Goal: Task Accomplishment & Management: Manage account settings

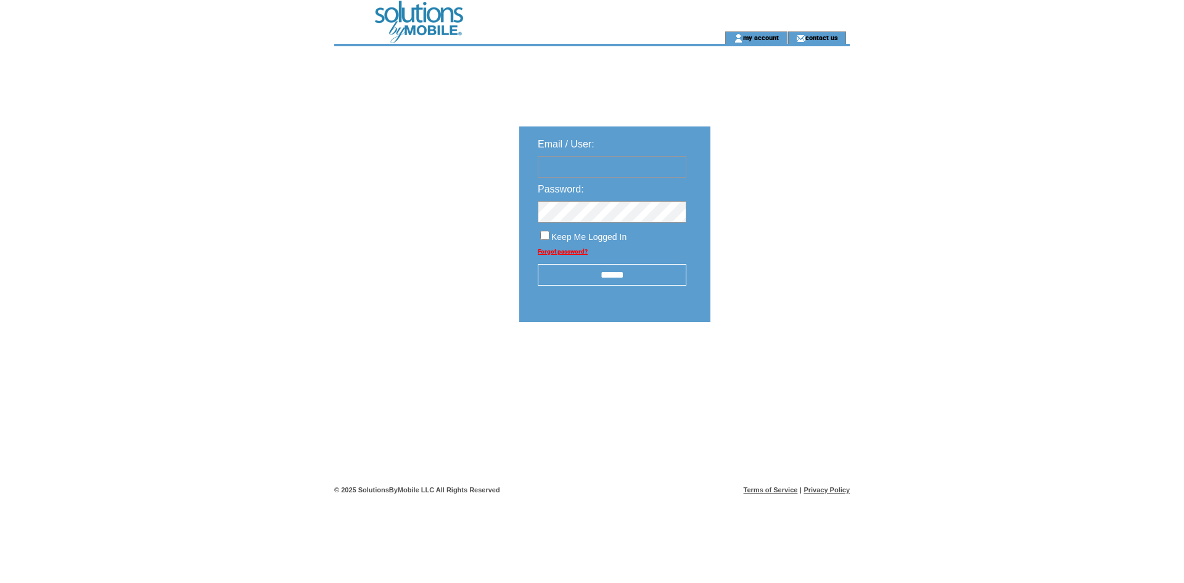
type input "**********"
click at [619, 274] on input "******" at bounding box center [612, 275] width 149 height 22
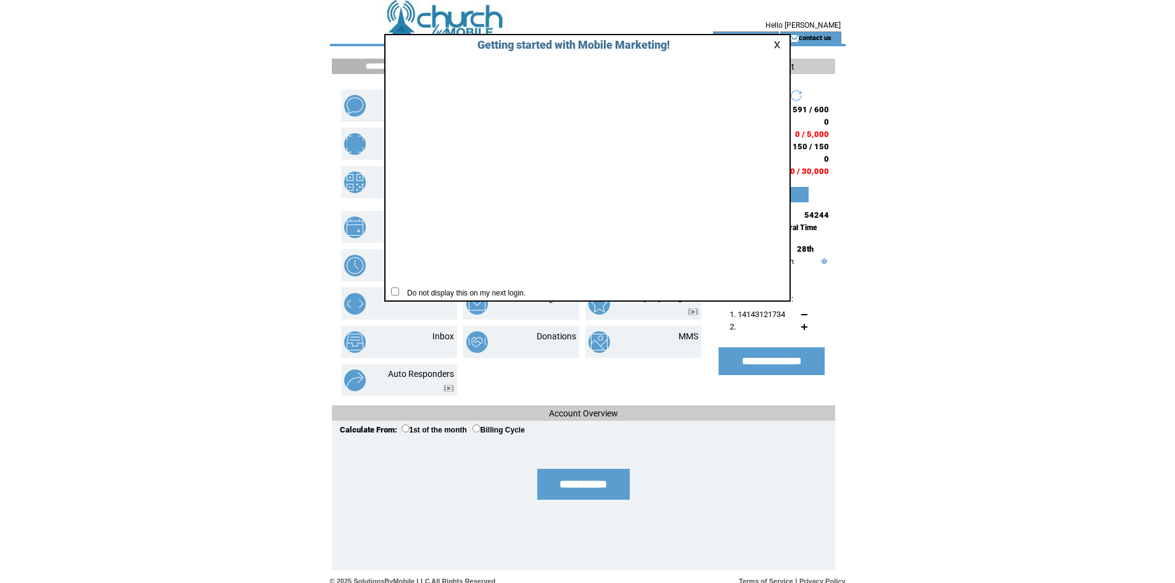
click at [775, 43] on link at bounding box center [778, 45] width 11 height 8
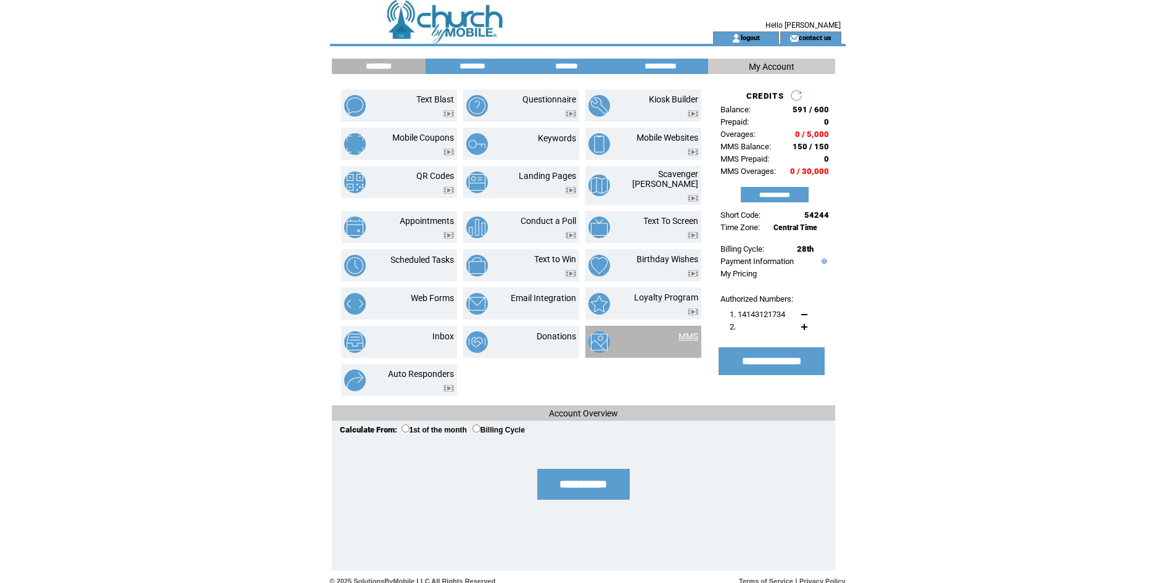
click at [687, 331] on link "MMS" at bounding box center [688, 336] width 20 height 10
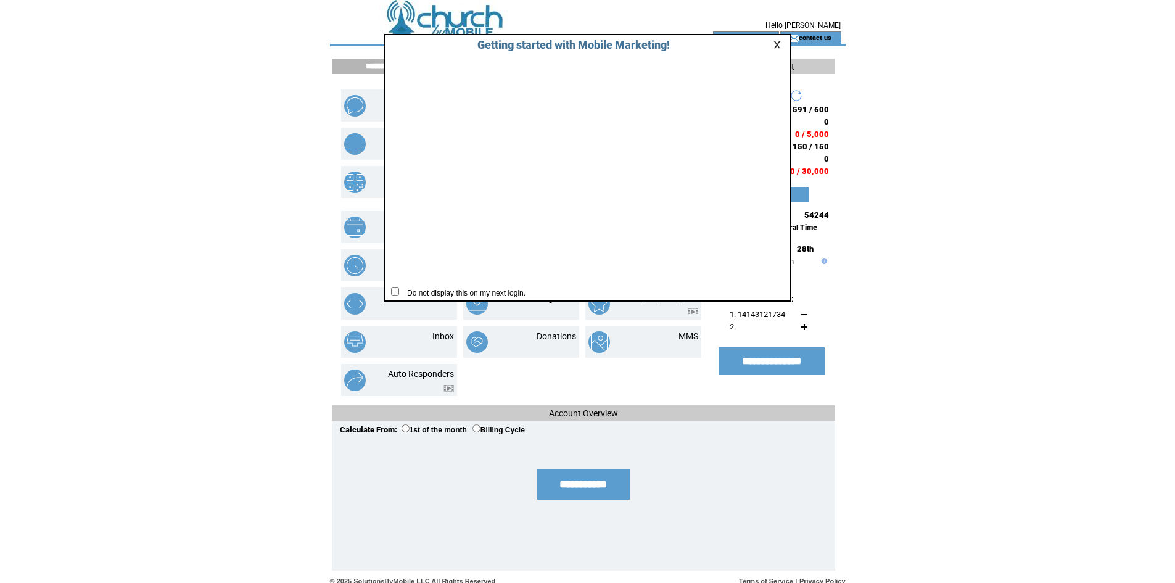
click at [778, 43] on link at bounding box center [778, 45] width 11 height 8
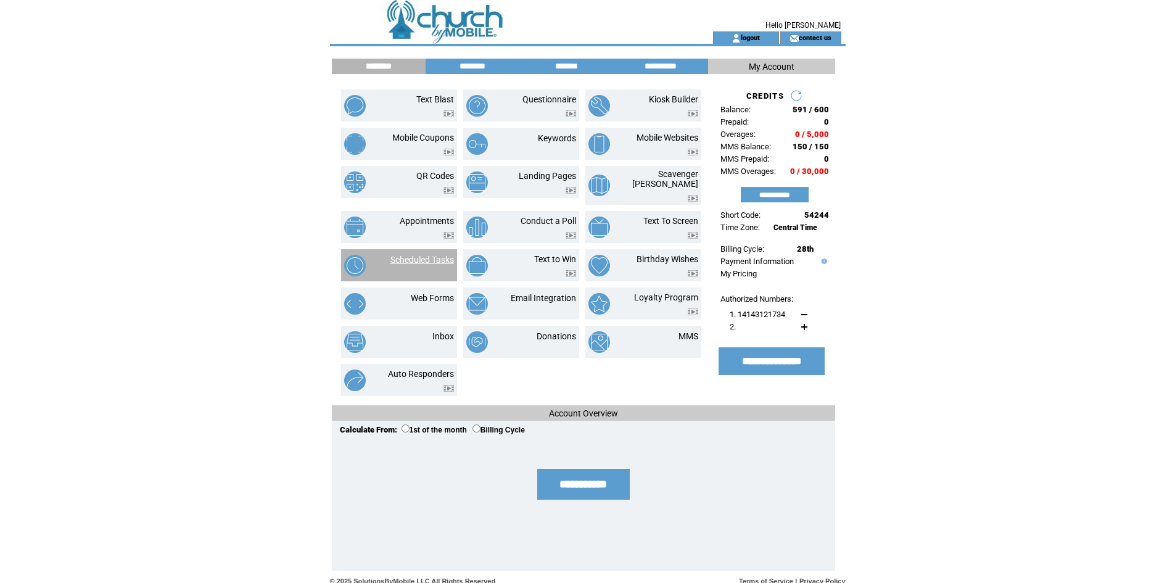
click at [443, 255] on link "Scheduled Tasks" at bounding box center [422, 260] width 64 height 10
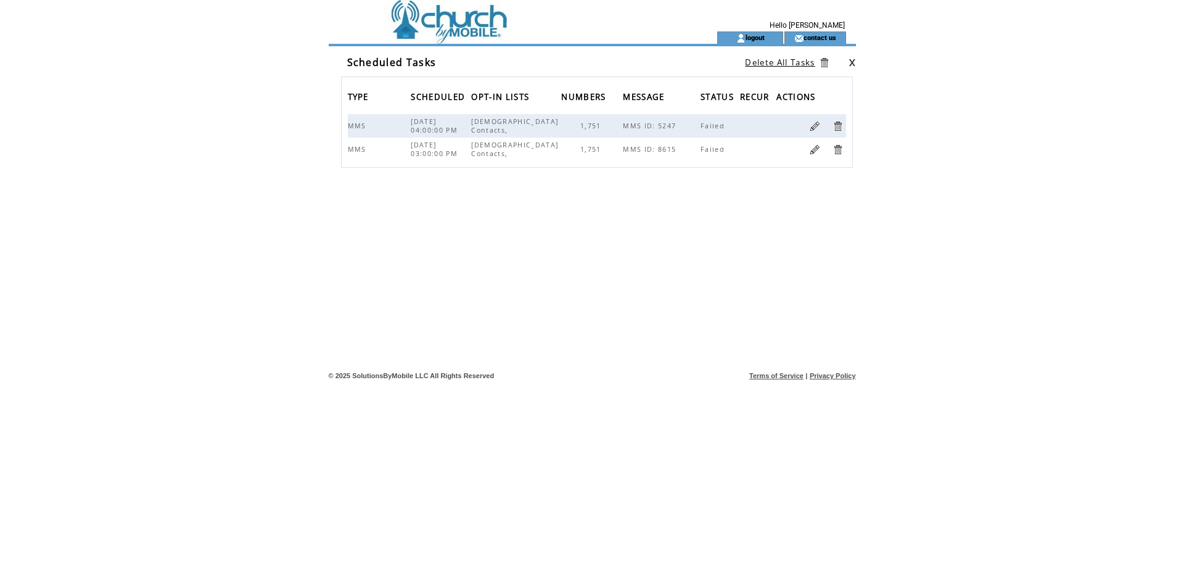
click at [815, 155] on link at bounding box center [815, 150] width 12 height 12
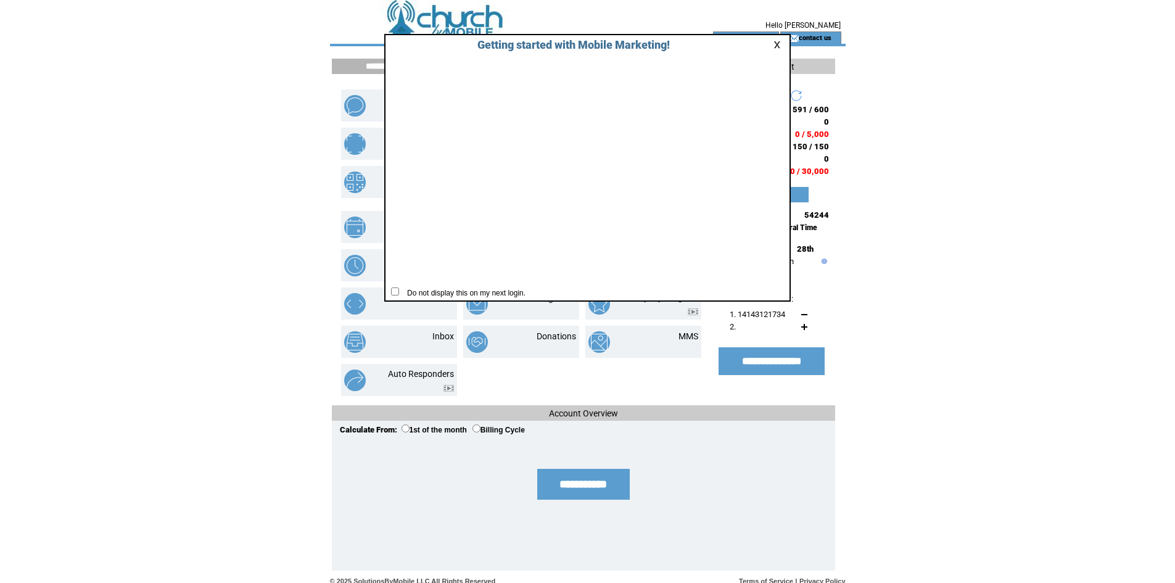
click at [780, 43] on link at bounding box center [778, 45] width 11 height 8
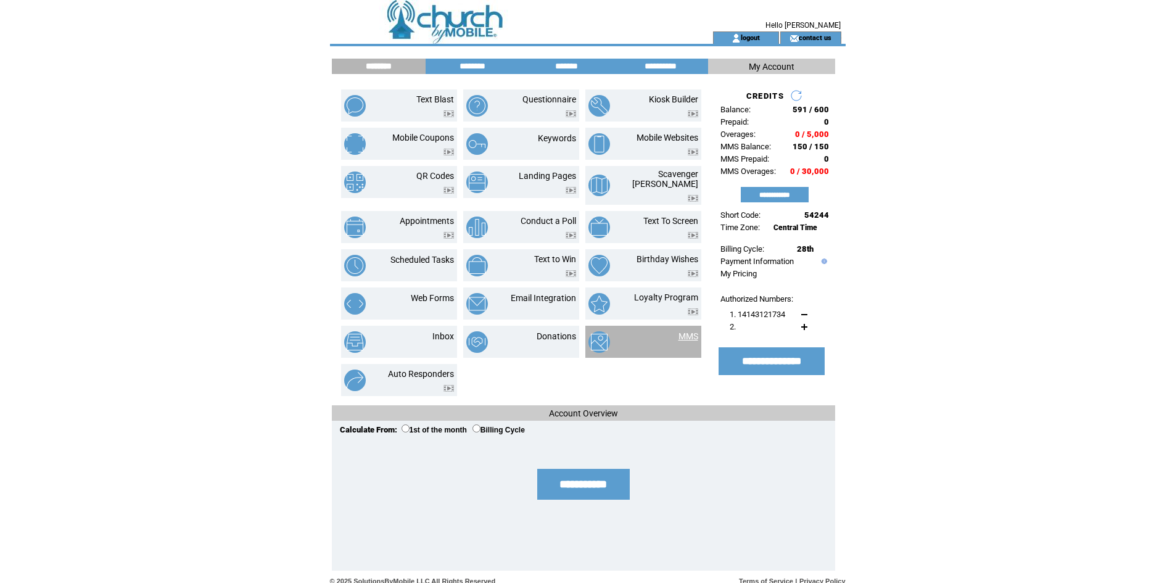
click at [681, 331] on link "MMS" at bounding box center [688, 336] width 20 height 10
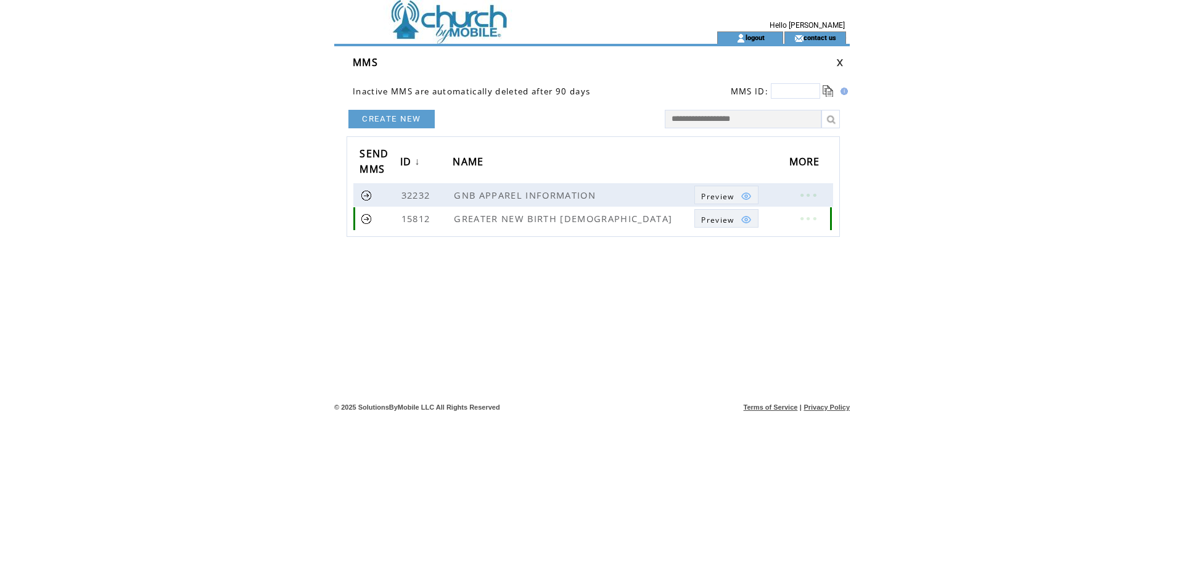
click at [363, 218] on link at bounding box center [367, 219] width 12 height 12
click at [812, 218] on link at bounding box center [807, 218] width 37 height 16
click at [741, 220] on link "EDIT" at bounding box center [744, 220] width 20 height 11
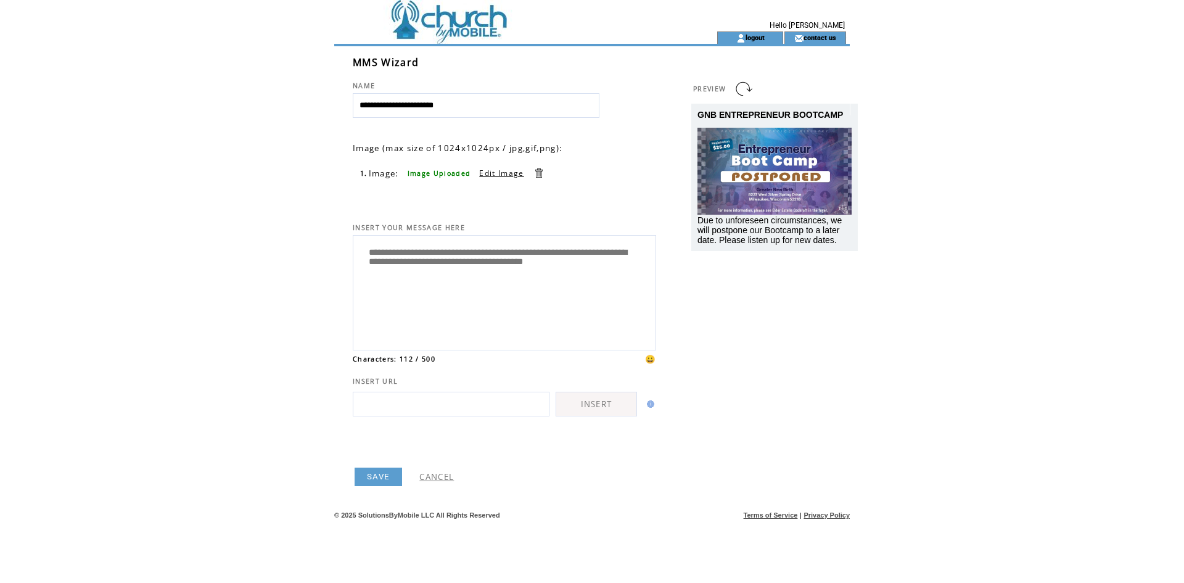
click at [535, 171] on link at bounding box center [539, 173] width 12 height 12
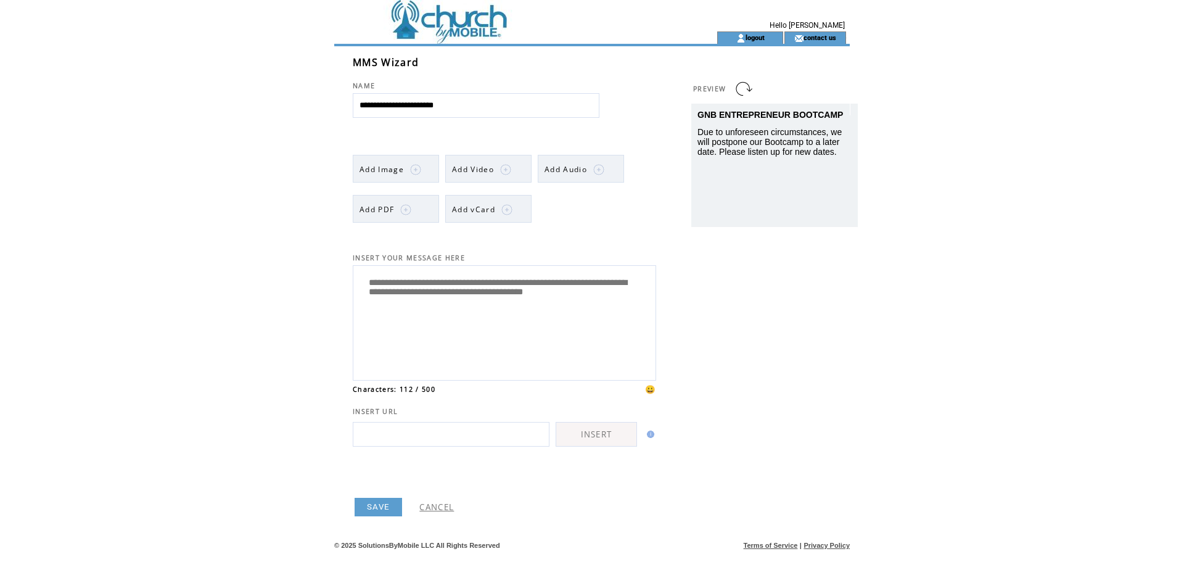
click at [474, 161] on td "Add Video" at bounding box center [473, 169] width 42 height 28
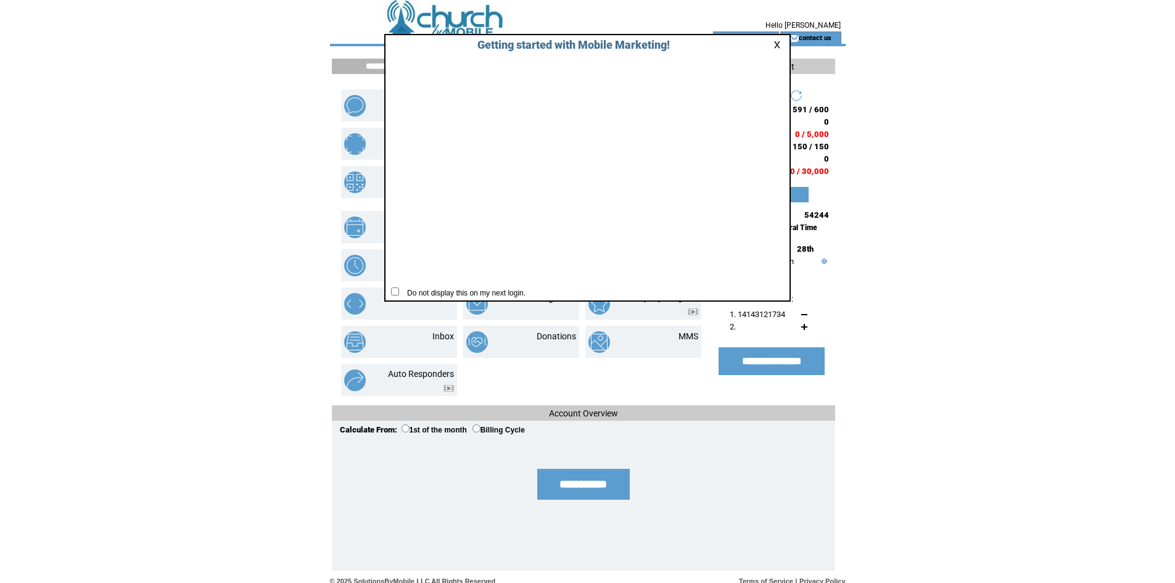
click at [777, 41] on link at bounding box center [778, 45] width 11 height 8
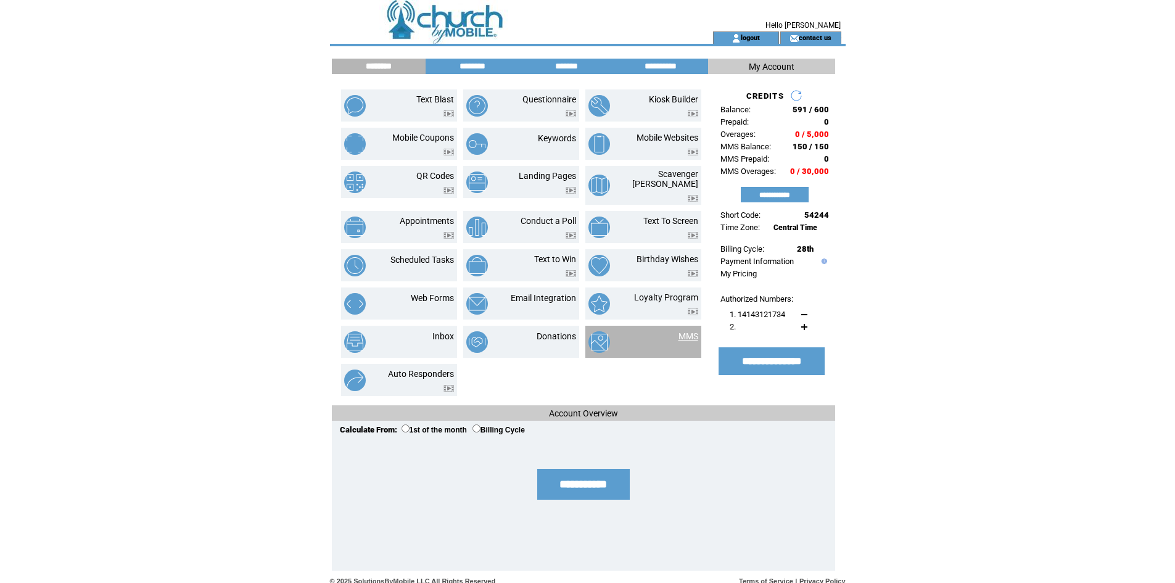
click at [681, 331] on link "MMS" at bounding box center [688, 336] width 20 height 10
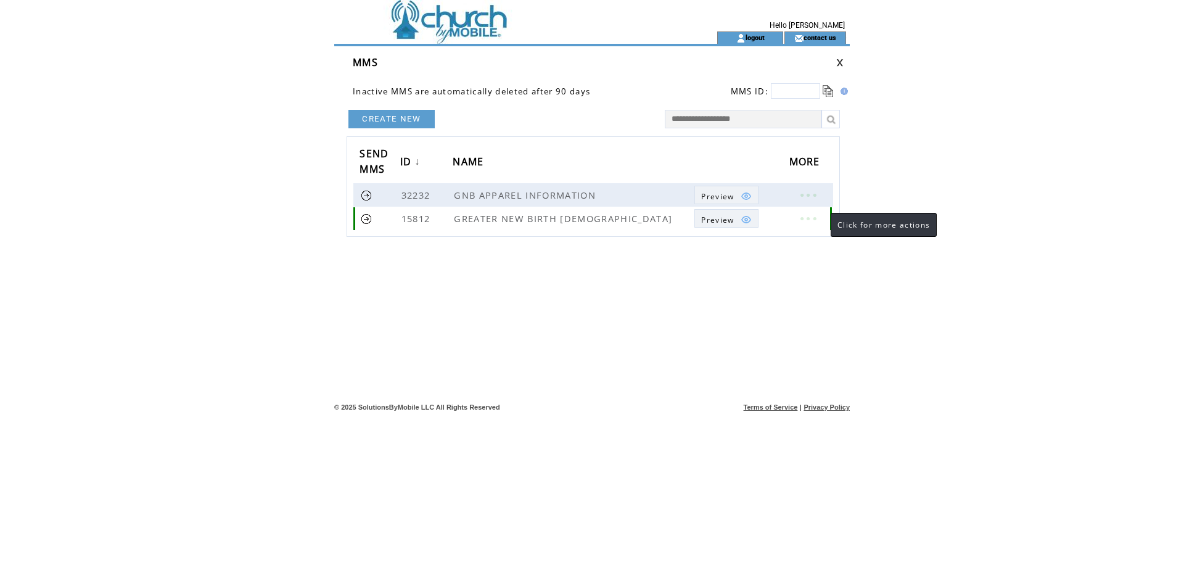
click at [815, 214] on link at bounding box center [807, 218] width 37 height 16
click at [760, 215] on td "EDIT" at bounding box center [753, 216] width 33 height 12
click at [811, 218] on link at bounding box center [807, 218] width 37 height 16
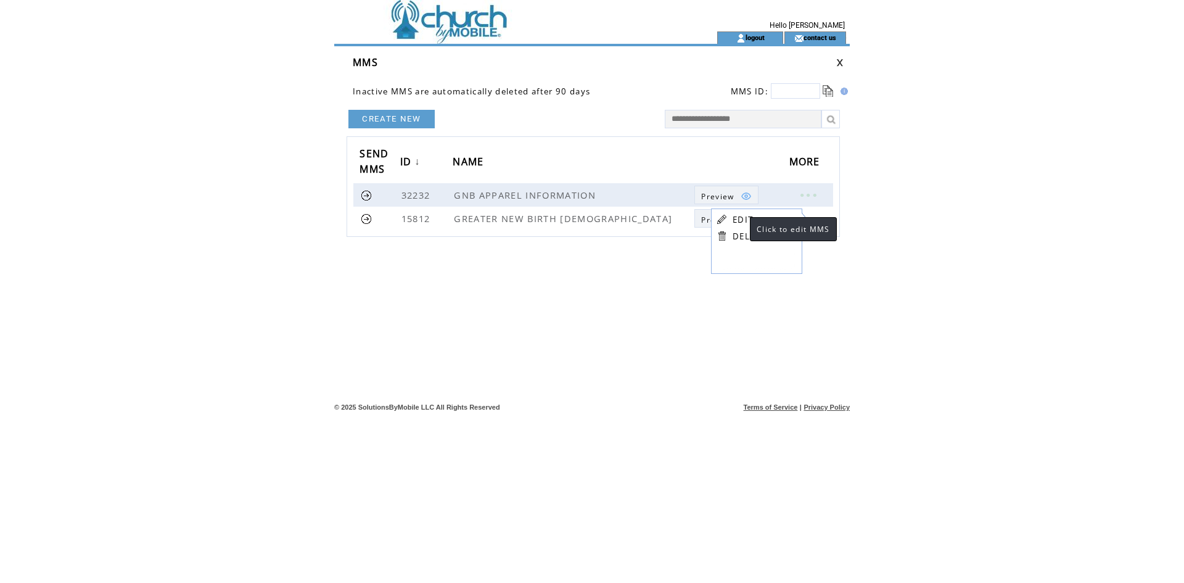
click at [739, 218] on link "EDIT" at bounding box center [743, 219] width 20 height 11
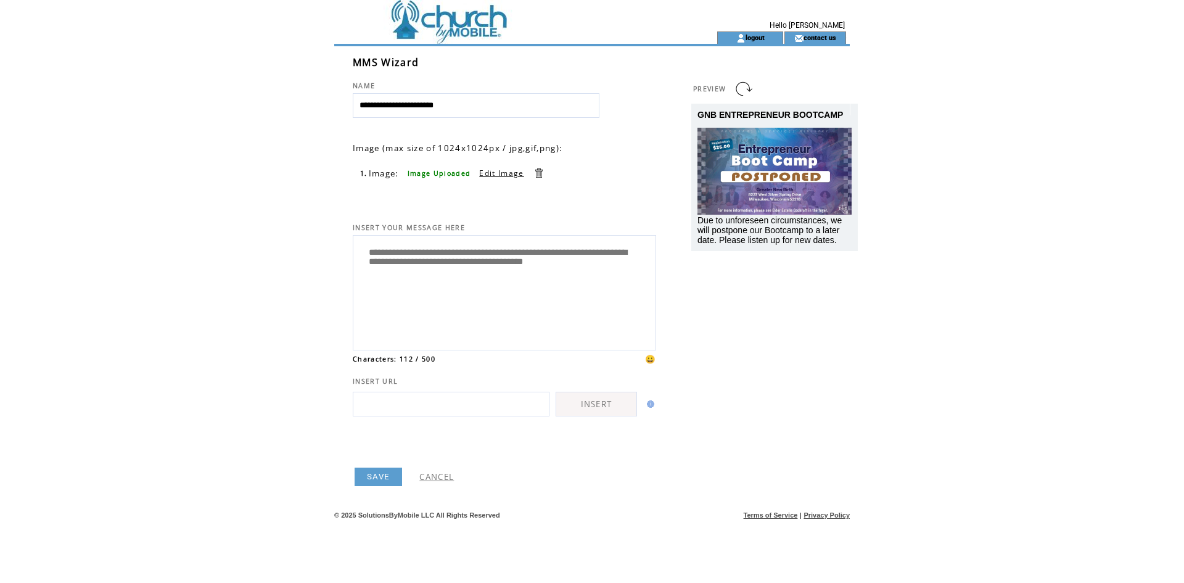
click at [535, 170] on link at bounding box center [539, 173] width 12 height 12
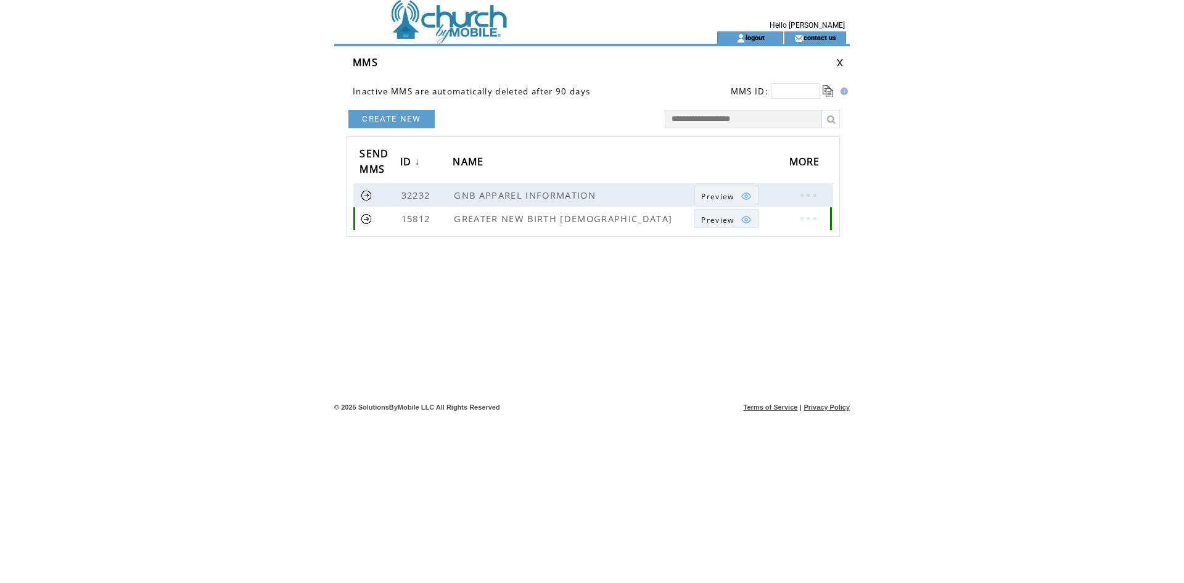
click at [366, 216] on link at bounding box center [367, 219] width 12 height 12
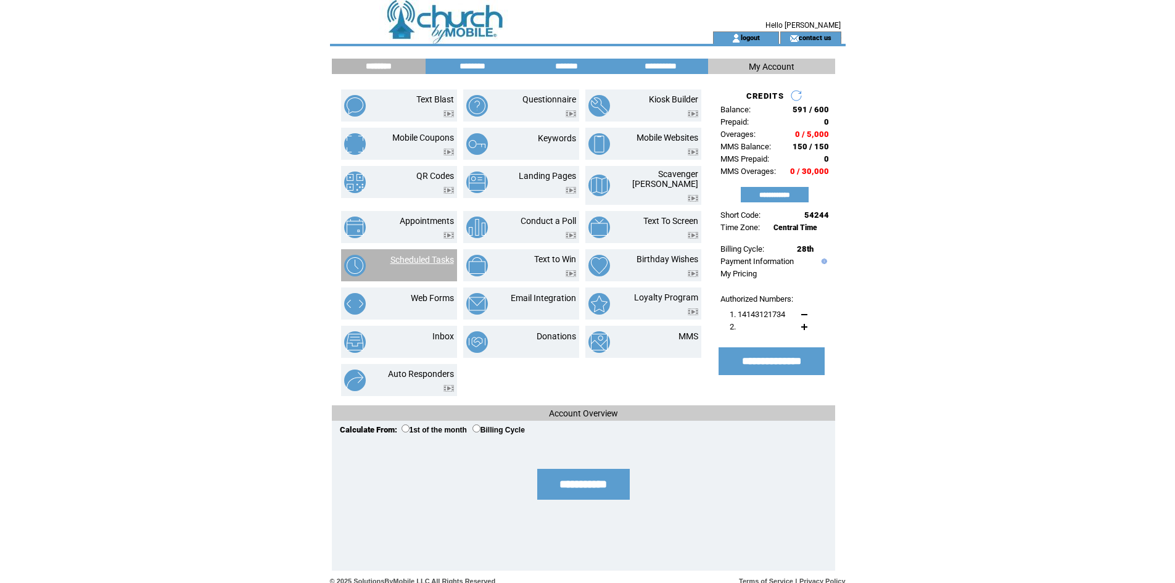
click at [440, 255] on link "Scheduled Tasks" at bounding box center [422, 260] width 64 height 10
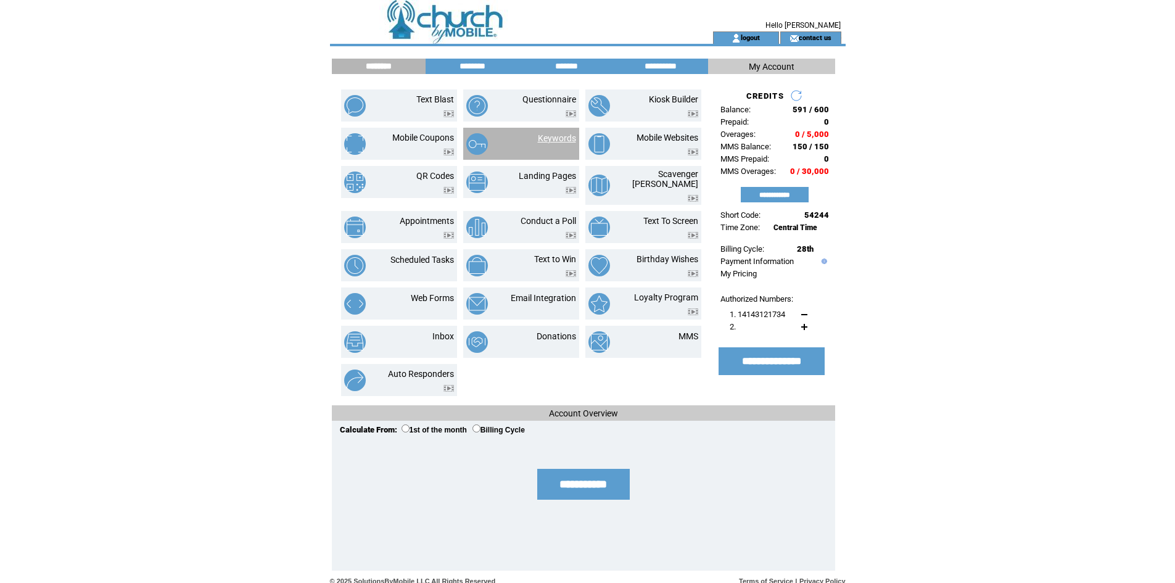
click at [550, 134] on link "Keywords" at bounding box center [557, 138] width 38 height 10
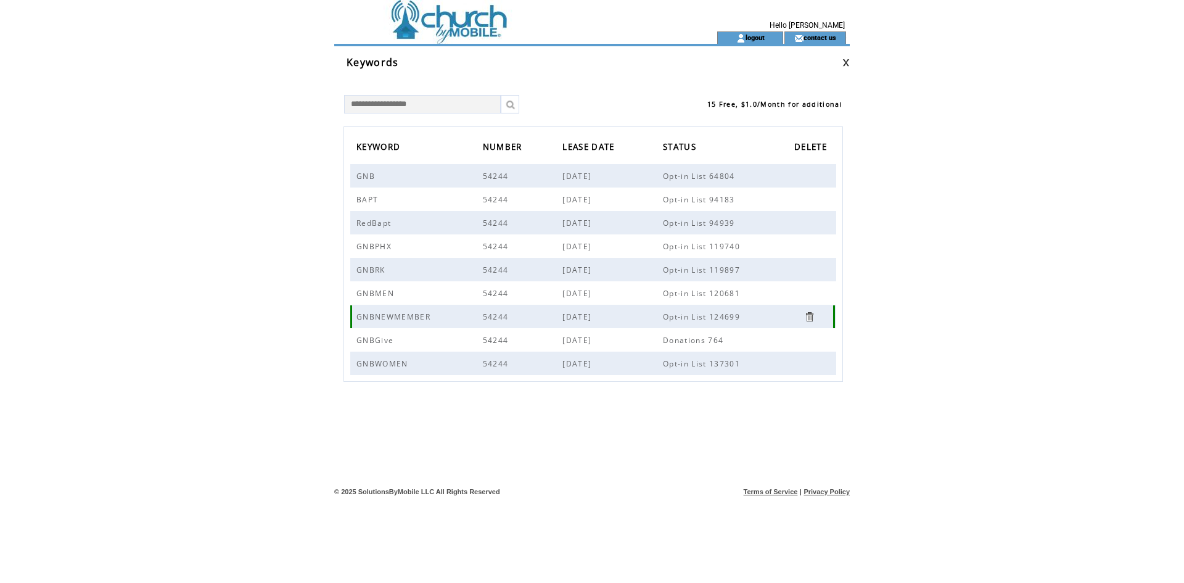
click at [431, 318] on span "GNBNEWMEMBER" at bounding box center [394, 316] width 77 height 10
click at [431, 316] on span "GNBNEWMEMBER" at bounding box center [394, 316] width 77 height 10
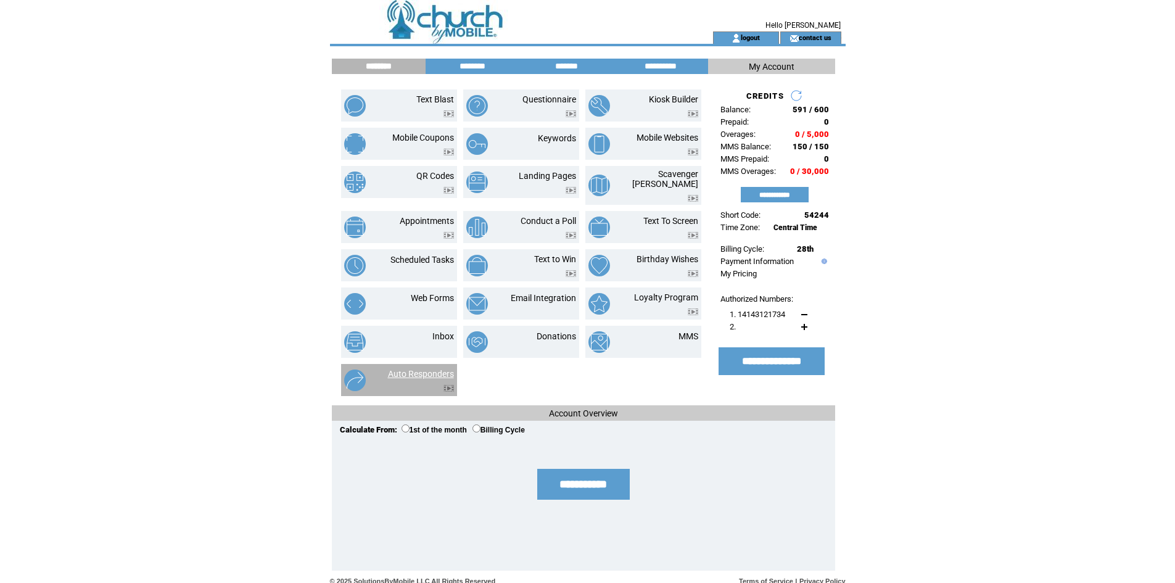
click at [432, 369] on link "Auto Responders" at bounding box center [421, 374] width 66 height 10
click at [467, 62] on input "********" at bounding box center [472, 66] width 93 height 10
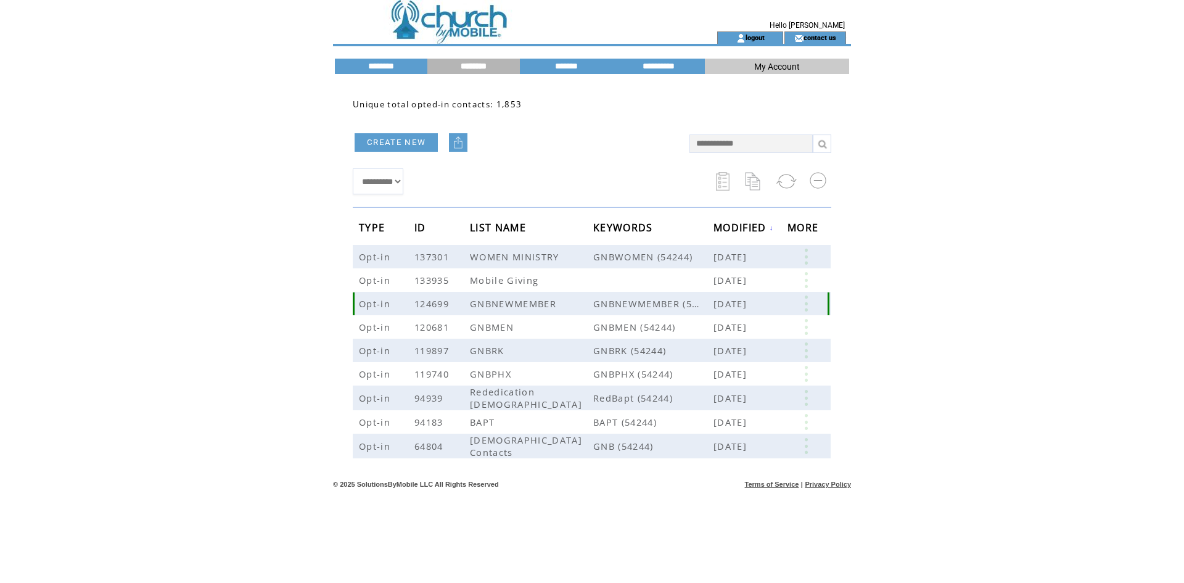
click at [537, 296] on td "GNBNEWMEMBER" at bounding box center [531, 303] width 123 height 23
click at [413, 318] on td "Opt-in" at bounding box center [387, 326] width 56 height 23
click at [802, 305] on link at bounding box center [806, 303] width 37 height 16
click at [736, 307] on link "EDIT" at bounding box center [734, 306] width 20 height 11
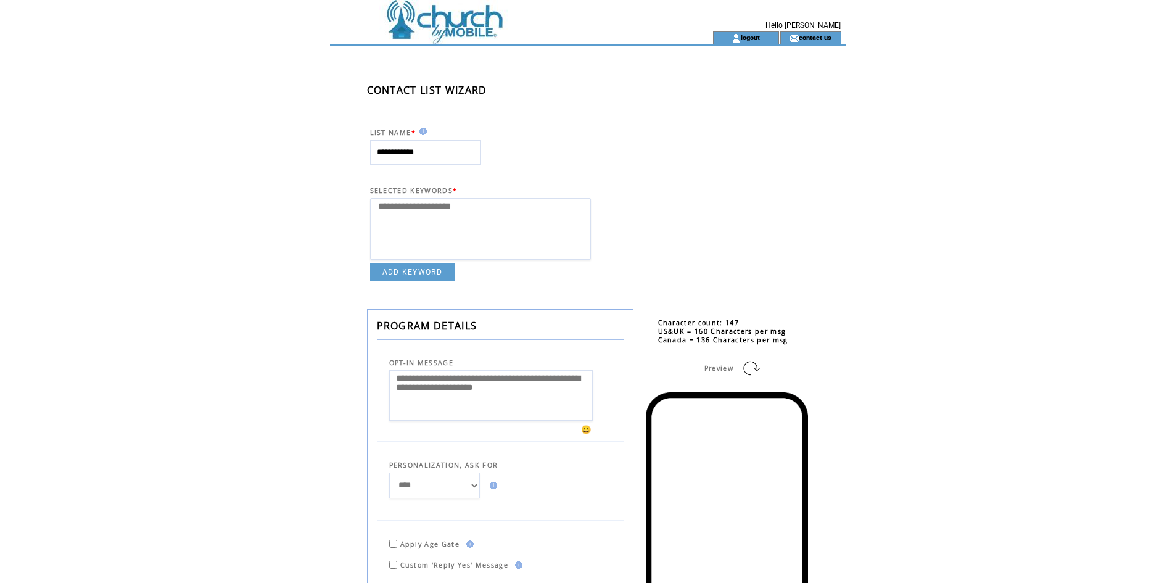
select select
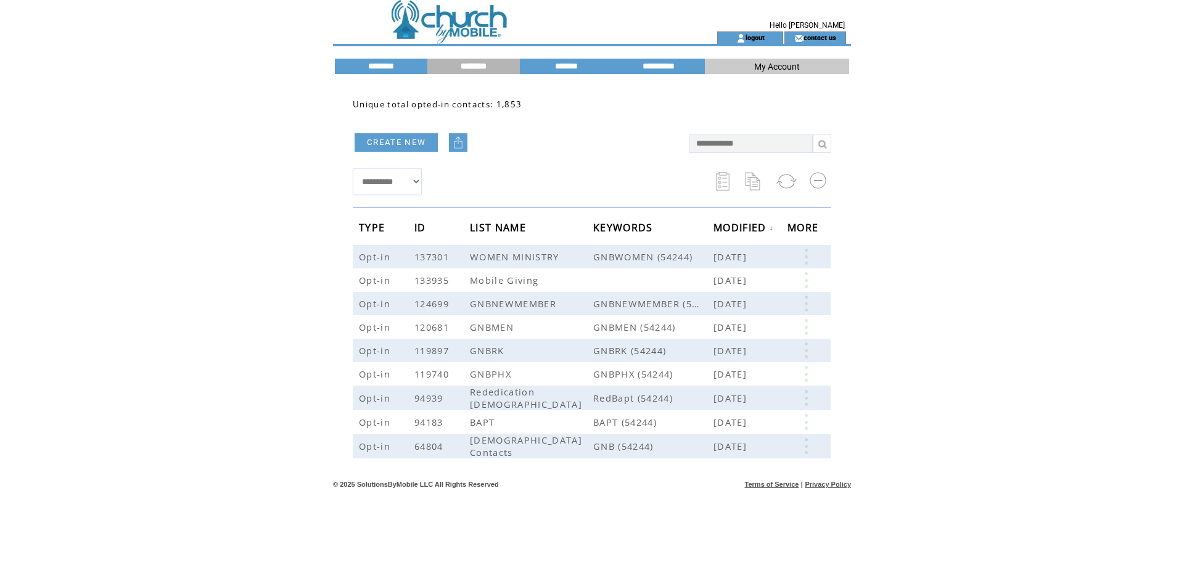
click at [549, 59] on td "*******" at bounding box center [566, 66] width 93 height 15
click at [556, 64] on input "*******" at bounding box center [566, 66] width 93 height 10
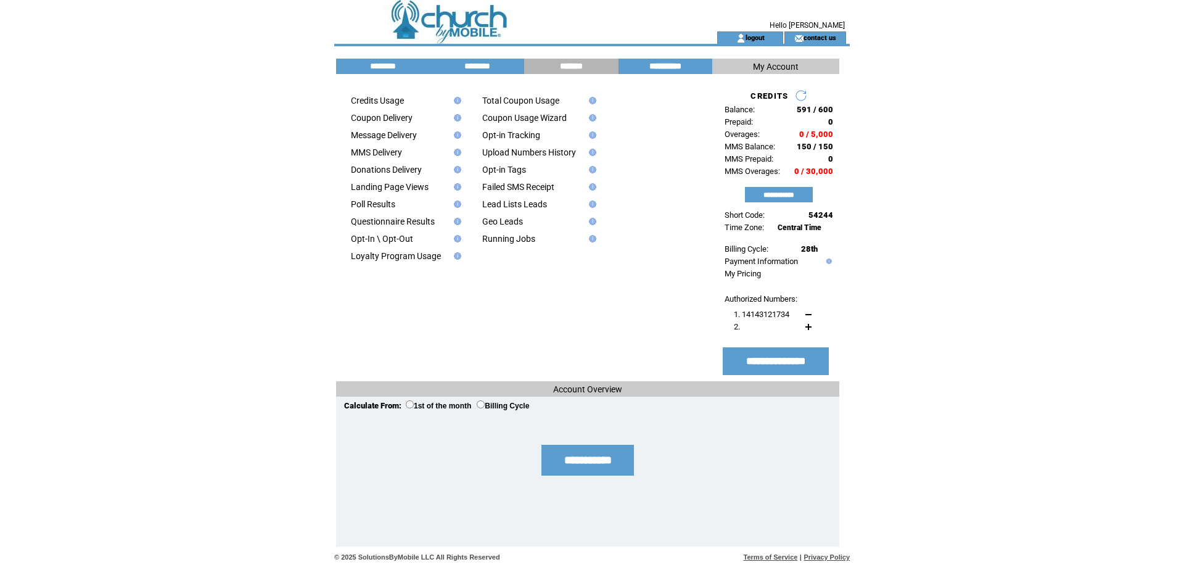
click at [671, 69] on input "**********" at bounding box center [665, 66] width 93 height 10
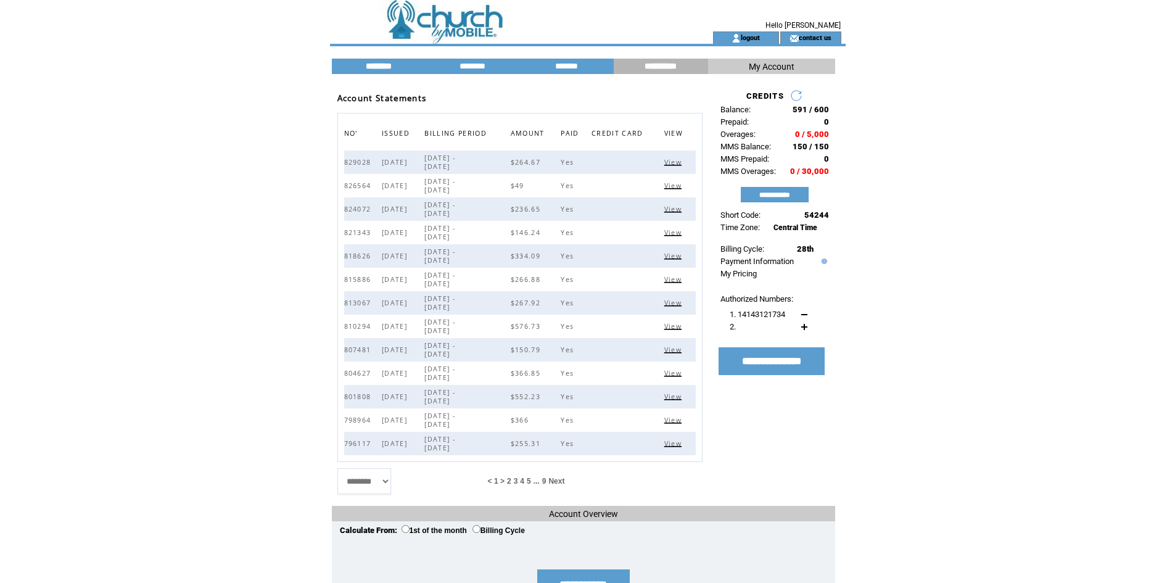
click at [392, 64] on input "********" at bounding box center [378, 66] width 93 height 10
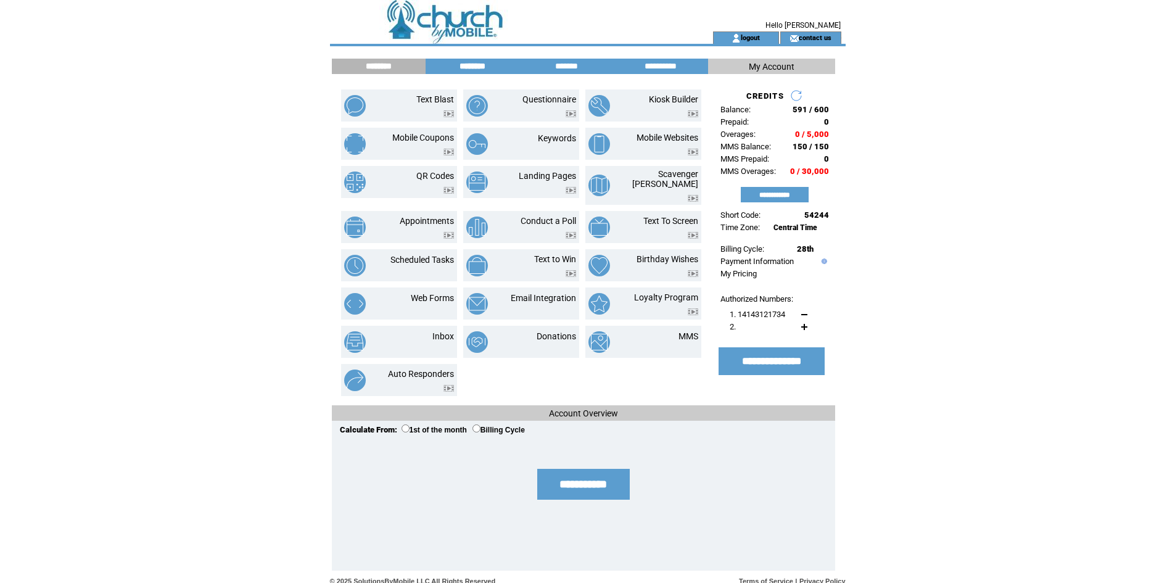
click at [500, 62] on input "********" at bounding box center [472, 66] width 93 height 10
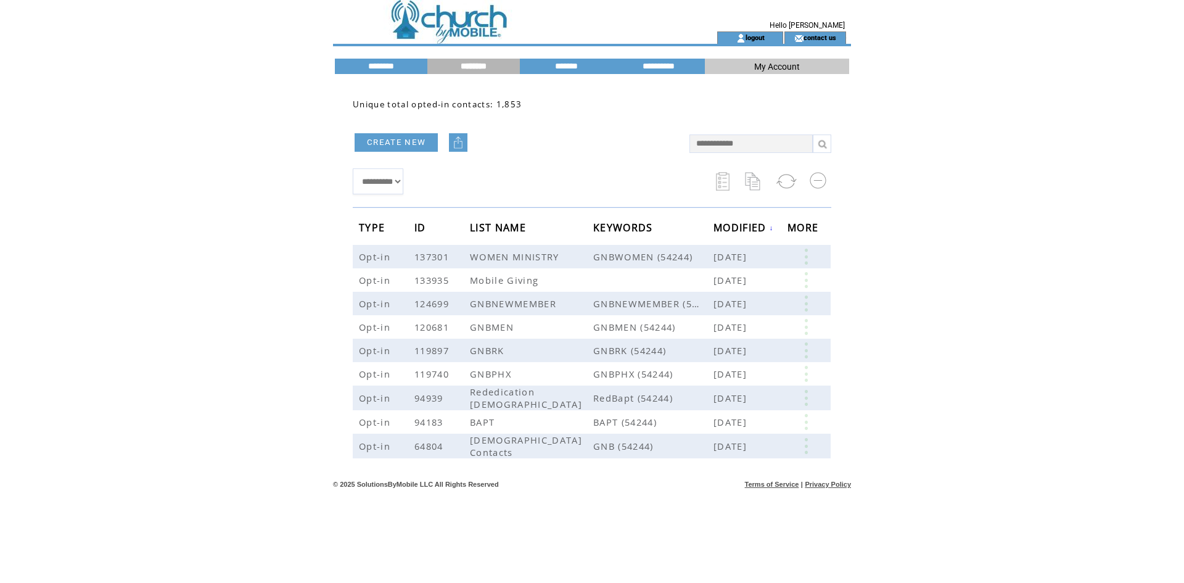
click at [403, 186] on select "**********" at bounding box center [378, 181] width 51 height 26
click at [353, 168] on select "**********" at bounding box center [378, 181] width 51 height 26
click at [807, 303] on link at bounding box center [806, 303] width 37 height 16
click at [728, 340] on table "EDIT DELETE 35" at bounding box center [751, 325] width 88 height 62
click at [805, 298] on link at bounding box center [806, 303] width 37 height 16
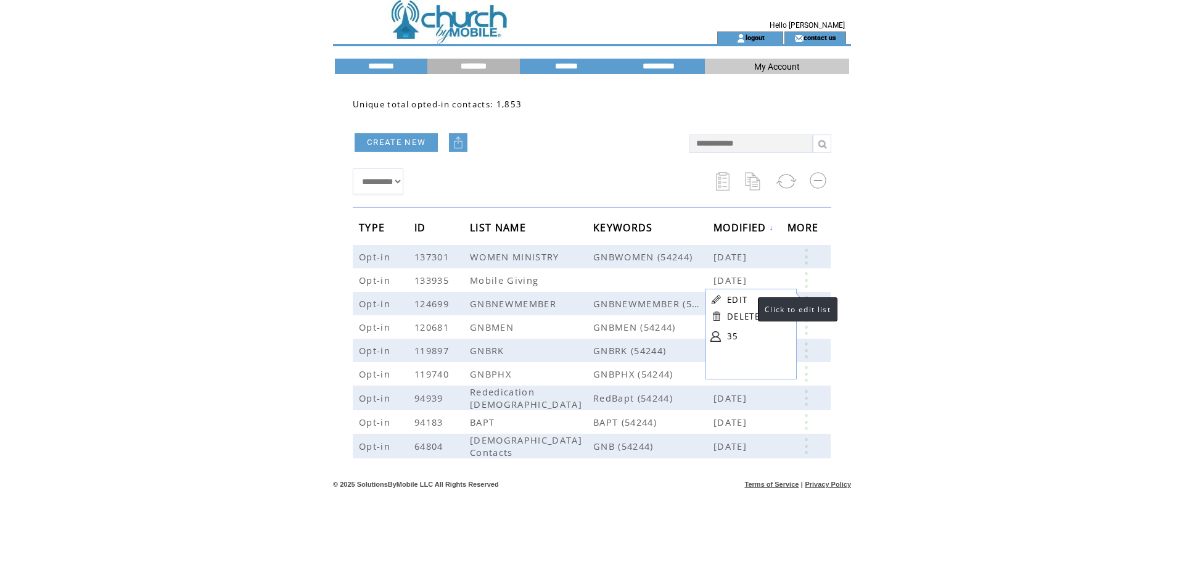
click at [742, 302] on link "EDIT" at bounding box center [737, 299] width 20 height 11
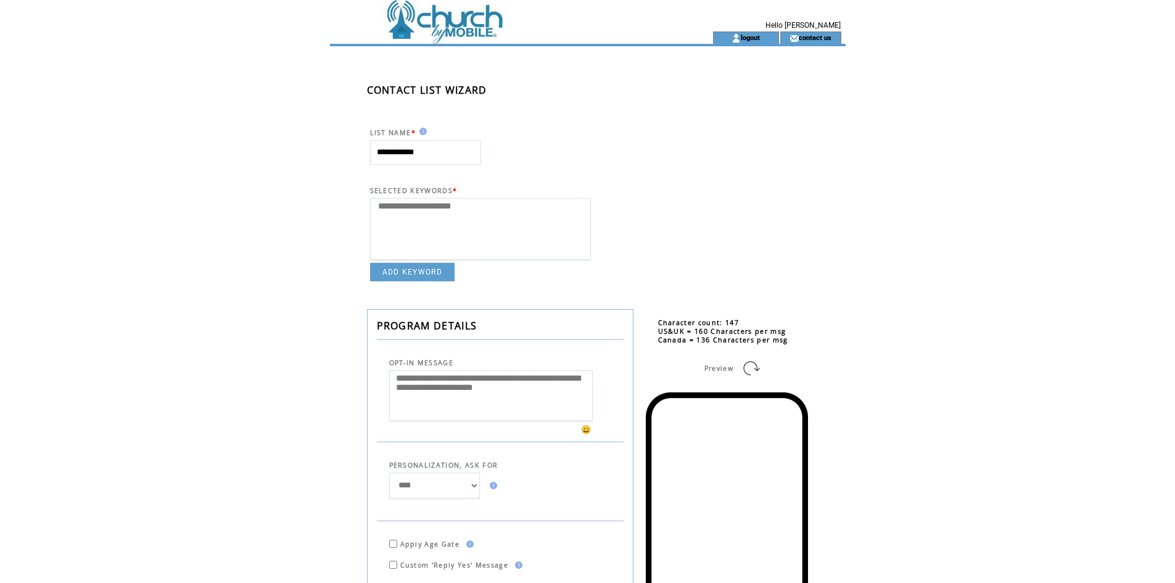
select select
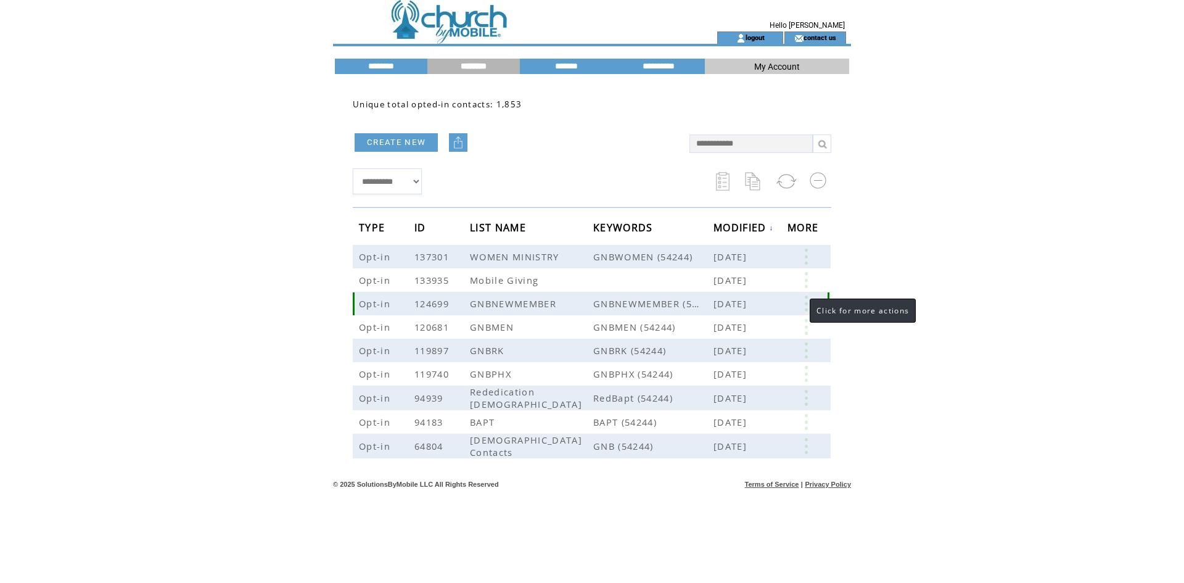
click at [807, 300] on link at bounding box center [806, 303] width 37 height 16
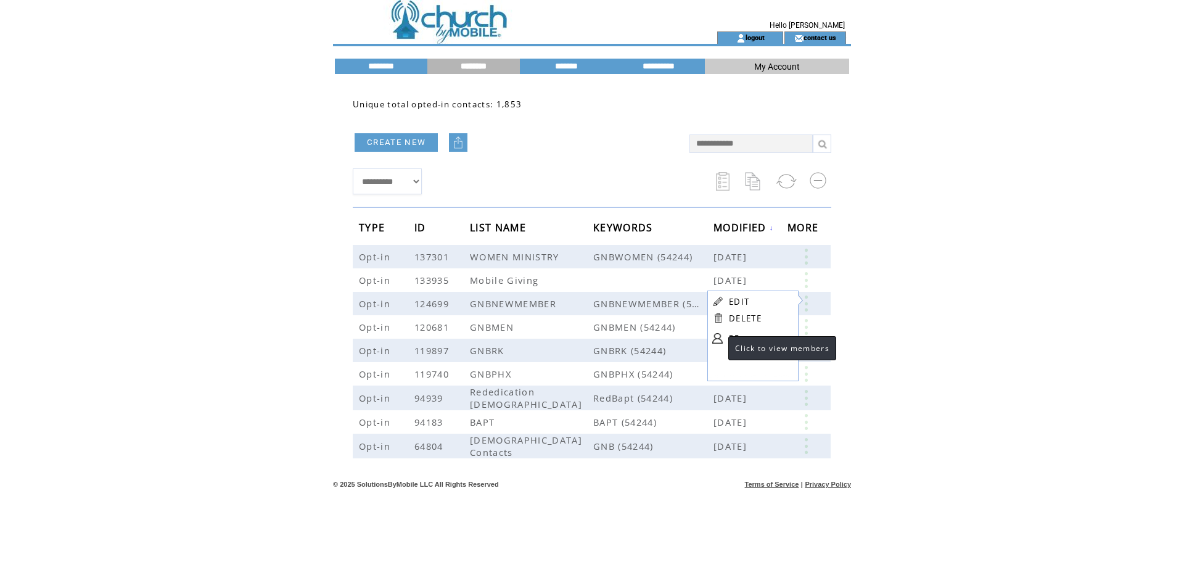
click at [716, 340] on link at bounding box center [717, 338] width 10 height 10
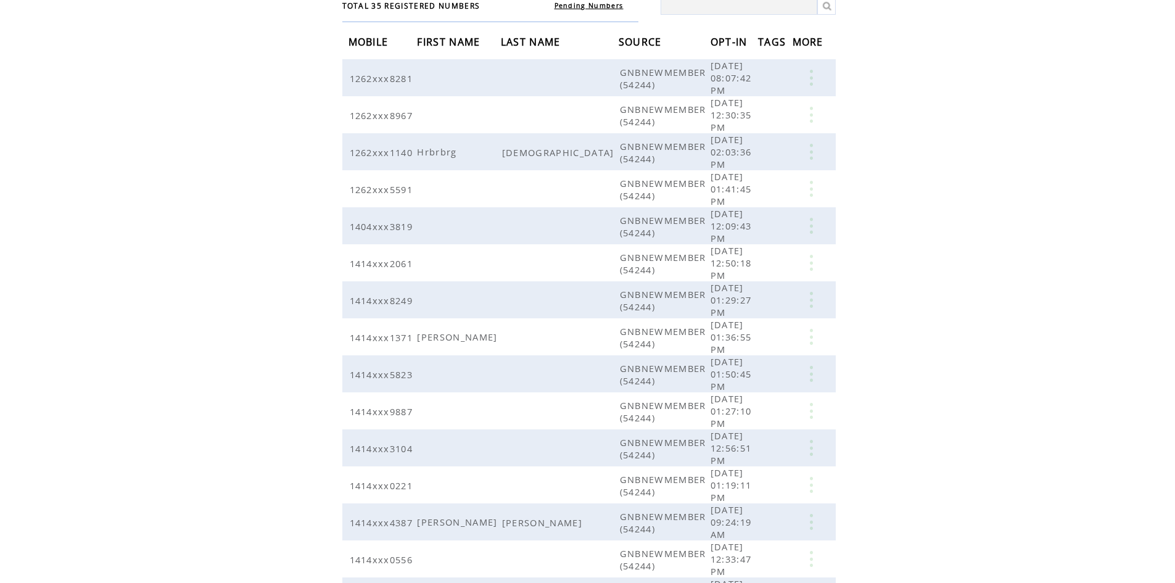
scroll to position [118, 0]
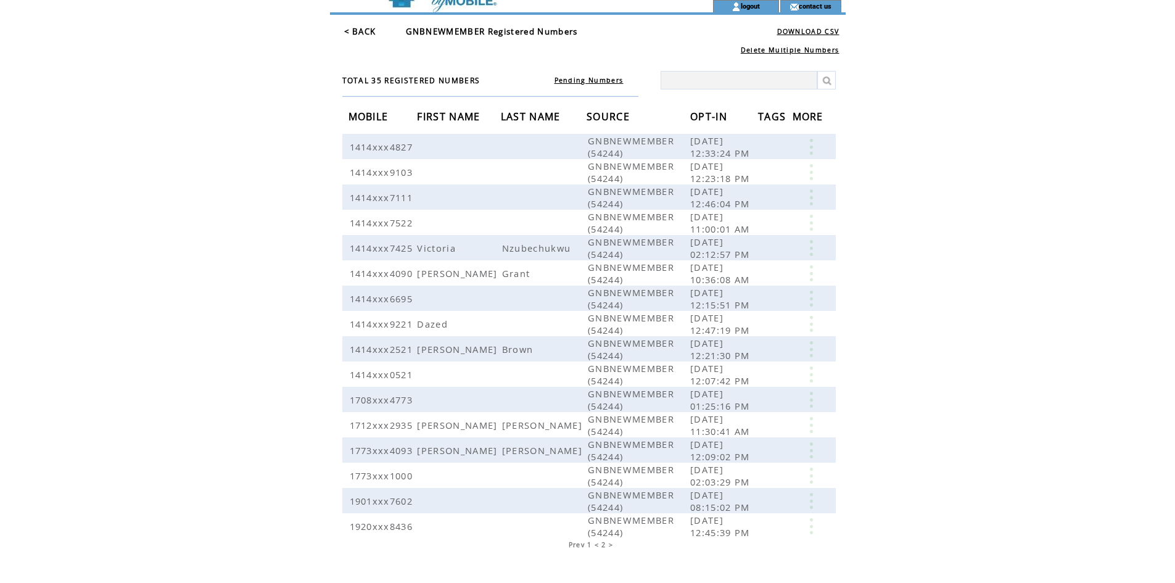
scroll to position [1, 0]
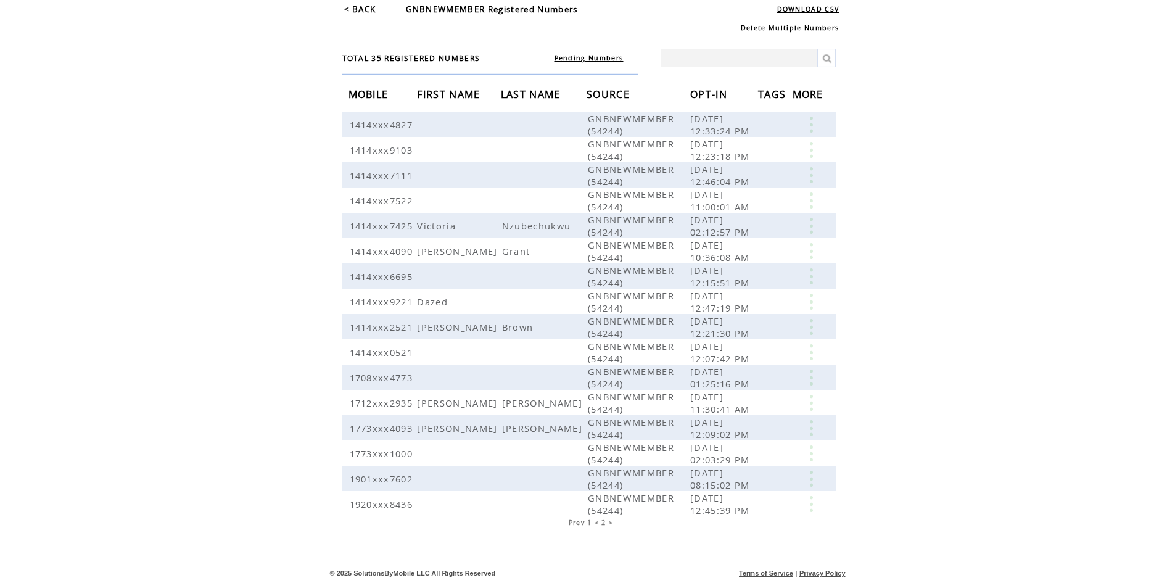
scroll to position [63, 0]
click at [608, 520] on span "< 2 >" at bounding box center [604, 522] width 19 height 9
click at [586, 518] on table "Prev 1 < 2 >" at bounding box center [592, 522] width 51 height 12
click at [583, 524] on span "Prev" at bounding box center [577, 522] width 16 height 9
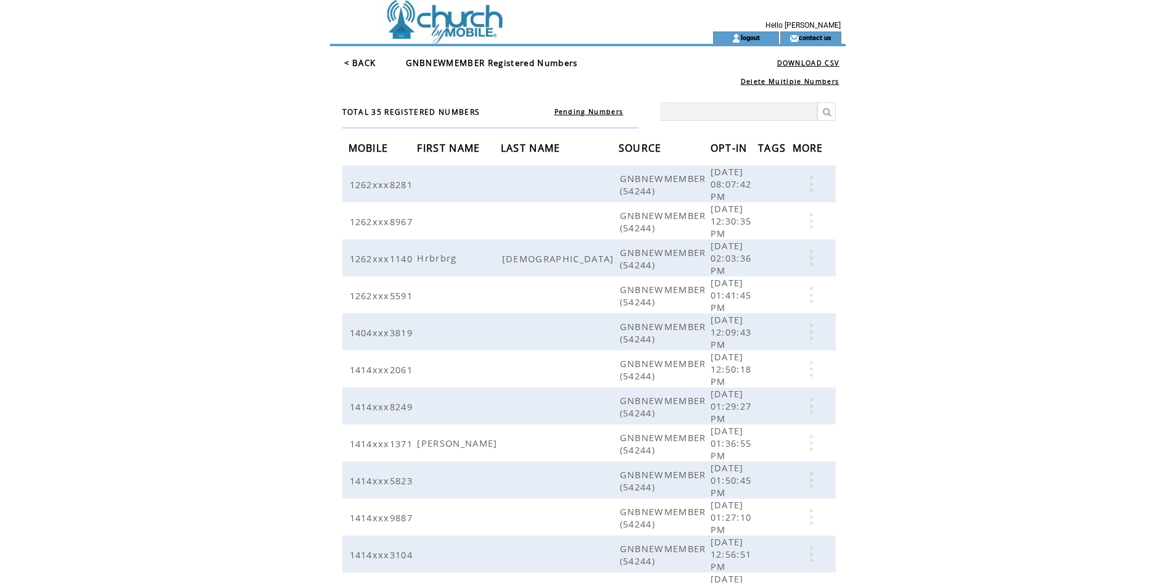
scroll to position [63, 0]
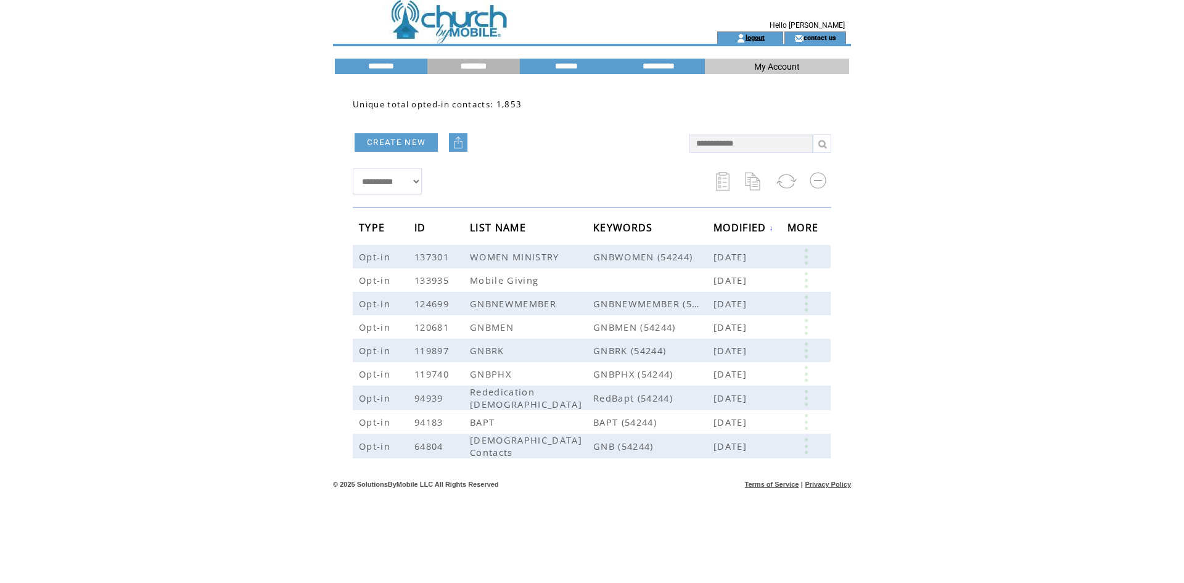
click at [757, 39] on link "logout" at bounding box center [755, 37] width 19 height 8
